Goal: Transaction & Acquisition: Purchase product/service

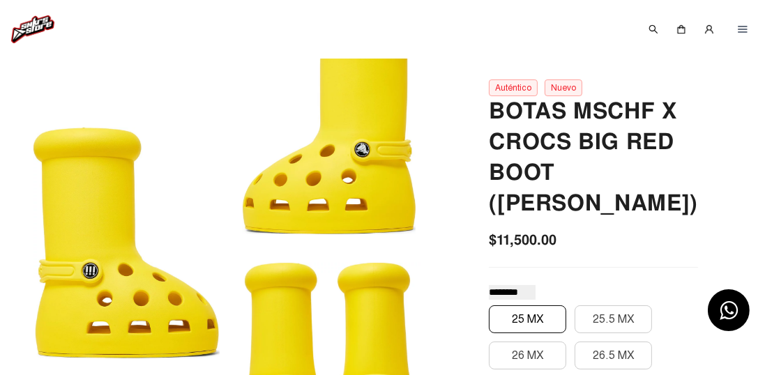
scroll to position [99, 0]
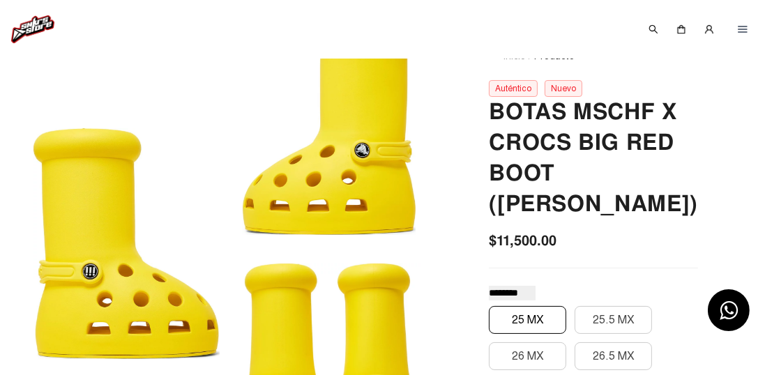
click at [564, 322] on button "25 MX" at bounding box center [527, 320] width 77 height 28
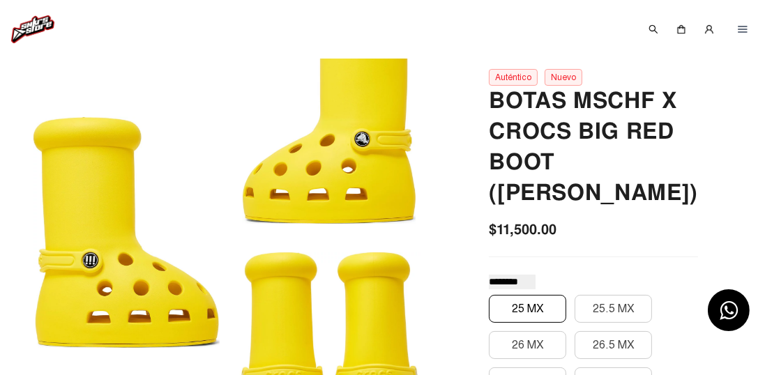
scroll to position [116, 0]
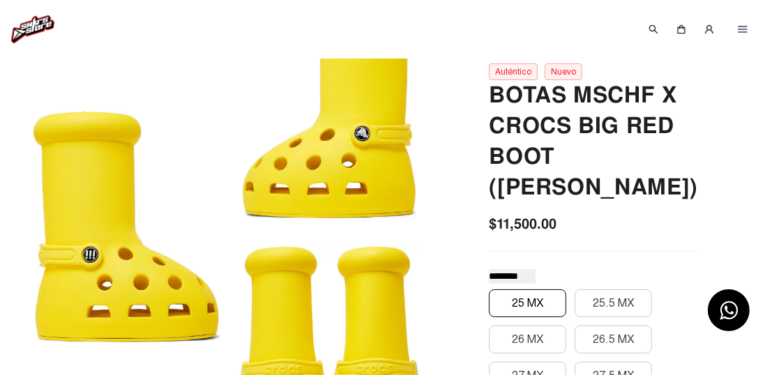
click at [544, 296] on font "25 MX" at bounding box center [528, 303] width 32 height 14
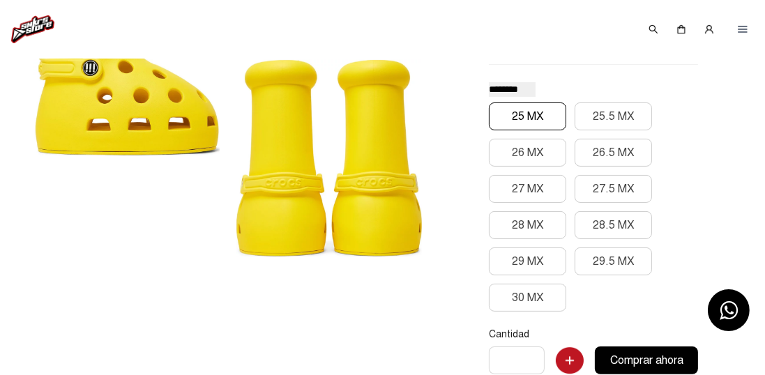
scroll to position [305, 0]
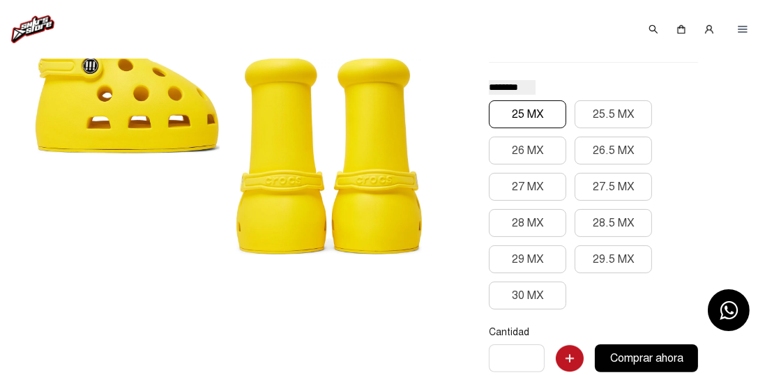
click at [544, 113] on font "25 MX" at bounding box center [528, 114] width 32 height 14
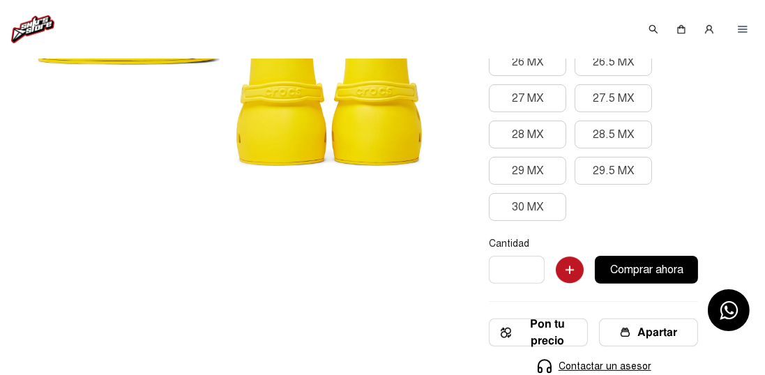
scroll to position [436, 0]
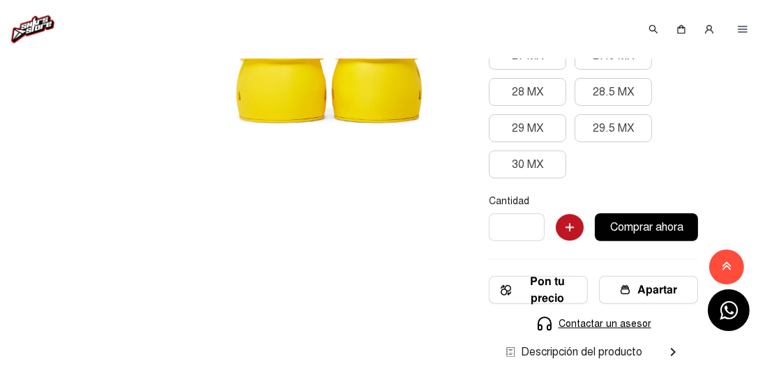
click at [664, 294] on font "Apartar" at bounding box center [658, 290] width 40 height 15
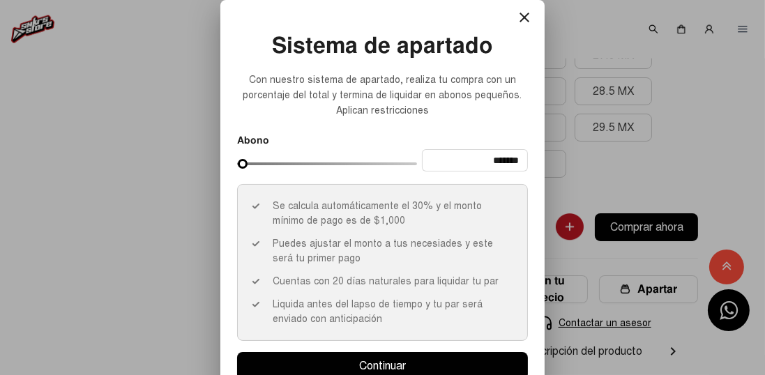
scroll to position [0, 0]
click at [515, 31] on button "close" at bounding box center [525, 17] width 28 height 28
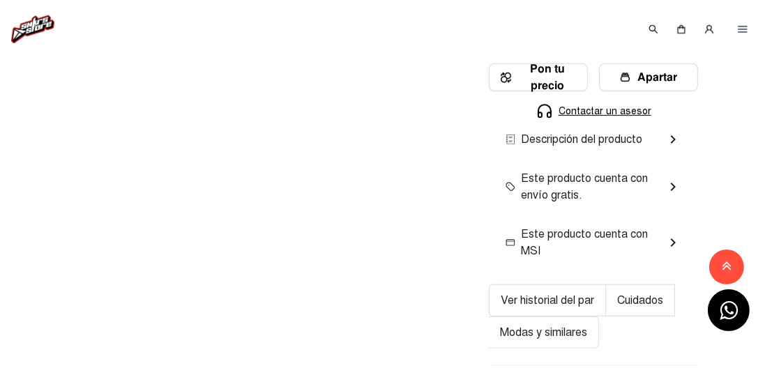
click at [732, 278] on div at bounding box center [726, 266] width 25 height 23
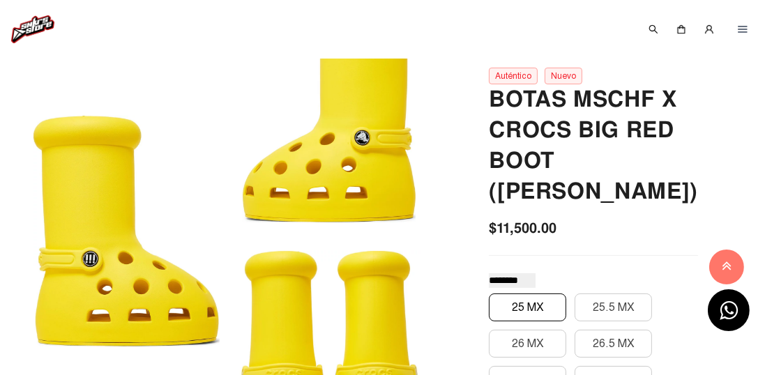
click at [732, 278] on div at bounding box center [726, 266] width 25 height 23
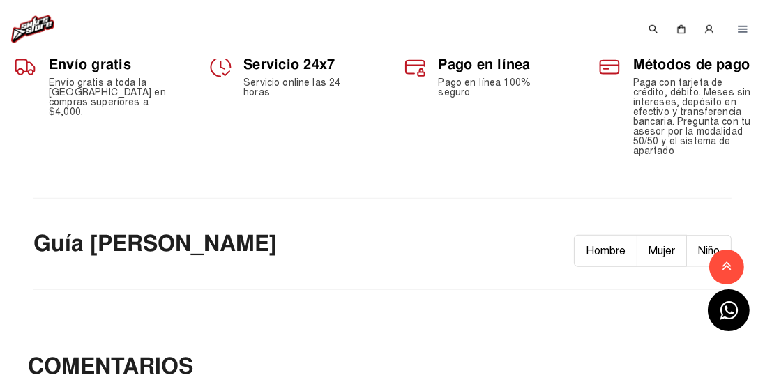
scroll to position [1014, 0]
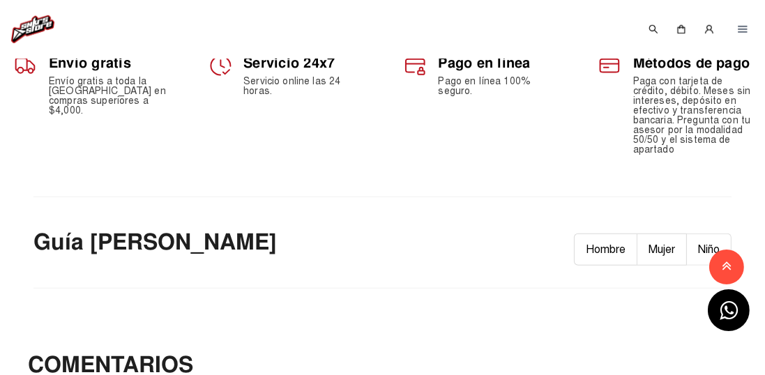
click at [706, 253] on font "Niño" at bounding box center [709, 250] width 22 height 14
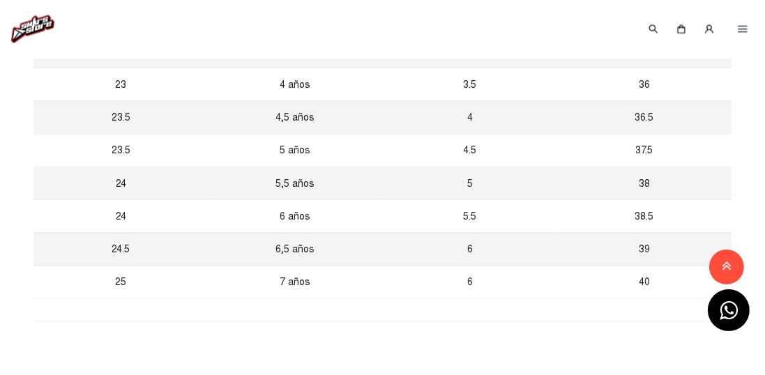
scroll to position [2321, 0]
click at [77, 268] on td "25" at bounding box center [120, 284] width 174 height 33
click at [67, 269] on td "25" at bounding box center [120, 284] width 174 height 33
click at [63, 268] on td "25" at bounding box center [120, 284] width 174 height 33
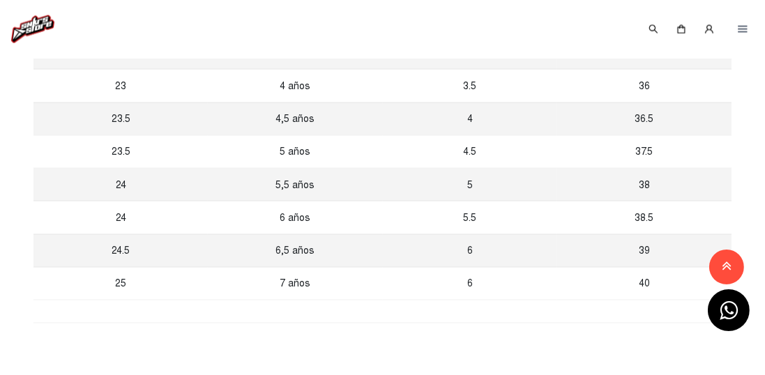
click at [63, 268] on td "25" at bounding box center [120, 284] width 174 height 33
click at [68, 273] on td "25" at bounding box center [120, 284] width 174 height 33
click at [70, 268] on td "25" at bounding box center [120, 284] width 174 height 33
click at [73, 268] on td "25" at bounding box center [120, 284] width 174 height 33
click at [70, 268] on td "25" at bounding box center [120, 284] width 174 height 33
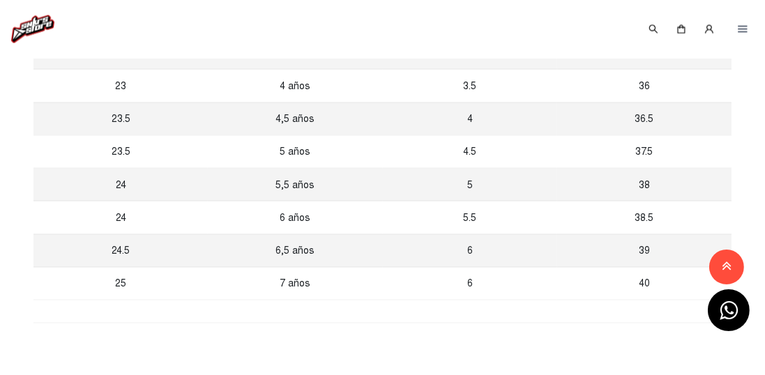
click at [67, 268] on td "25" at bounding box center [120, 284] width 174 height 33
click at [76, 268] on td "25" at bounding box center [120, 284] width 174 height 33
click at [75, 268] on td "25" at bounding box center [120, 284] width 174 height 33
click at [70, 239] on td "24.5" at bounding box center [120, 250] width 174 height 33
click at [70, 268] on td "25" at bounding box center [120, 284] width 174 height 33
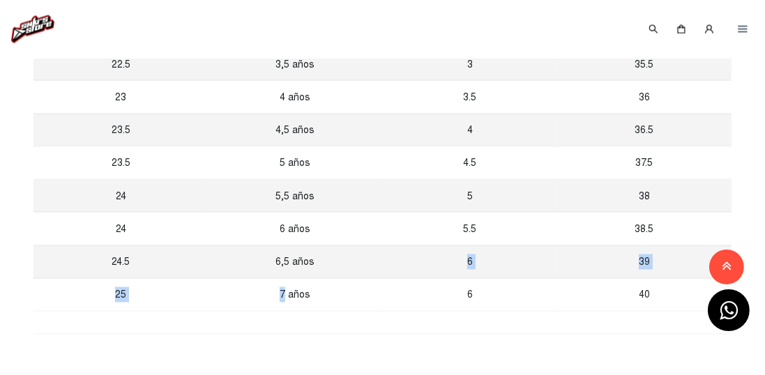
scroll to position [2311, 0]
